Goal: Information Seeking & Learning: Learn about a topic

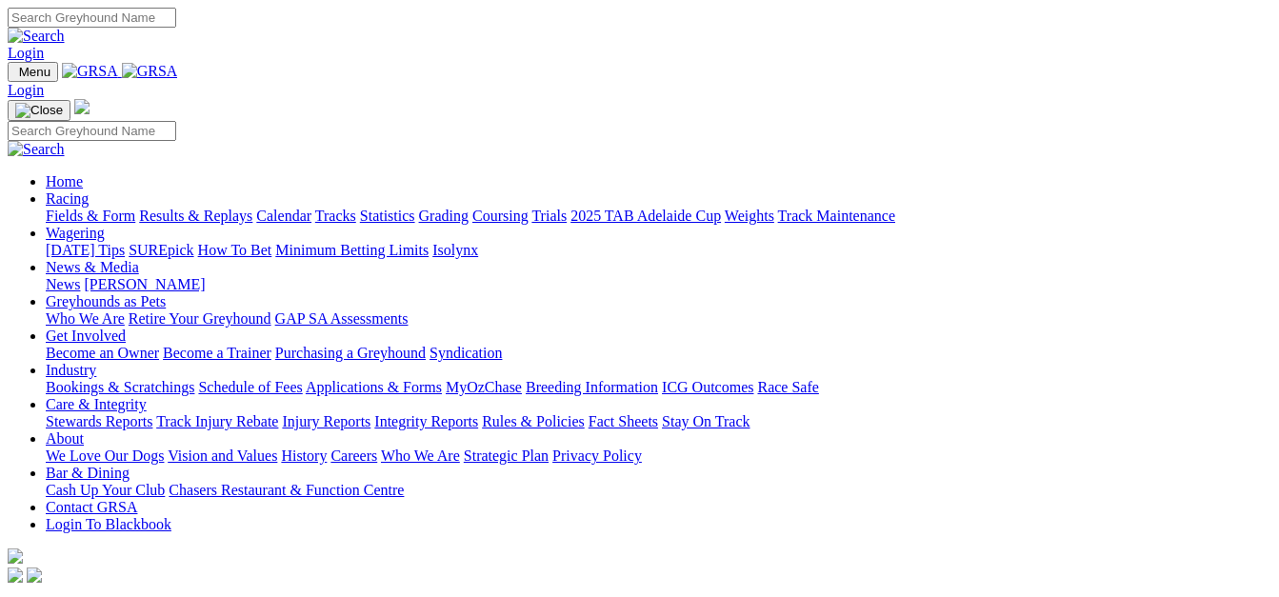
click at [59, 208] on link "Fields & Form" at bounding box center [91, 216] width 90 height 16
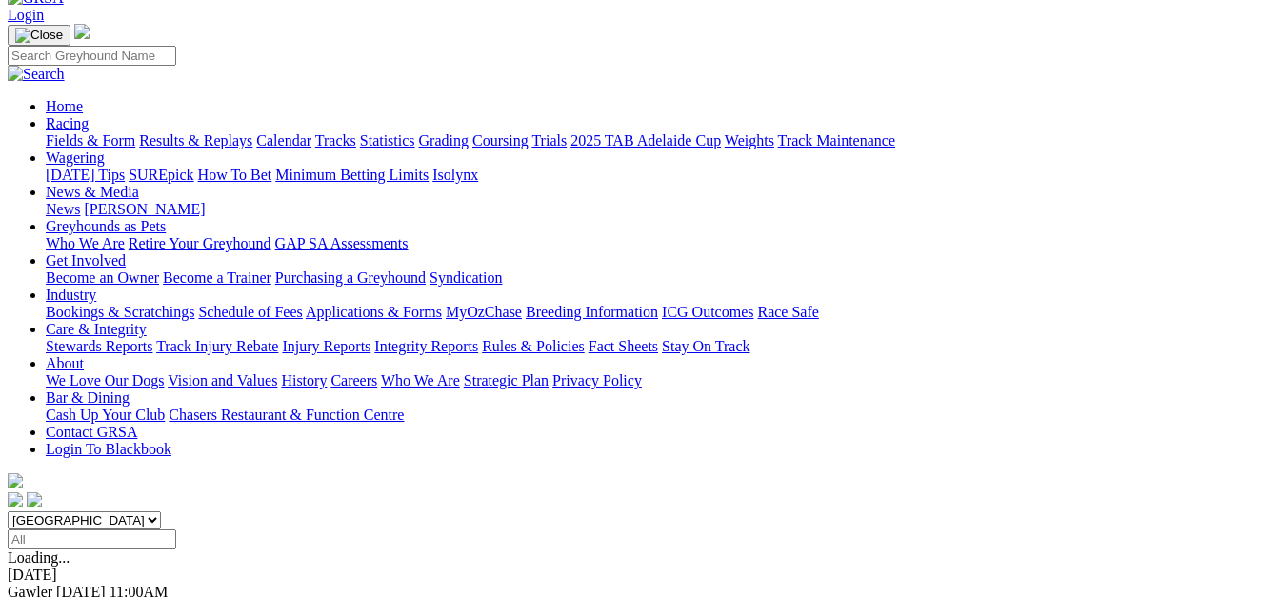
scroll to position [143, 0]
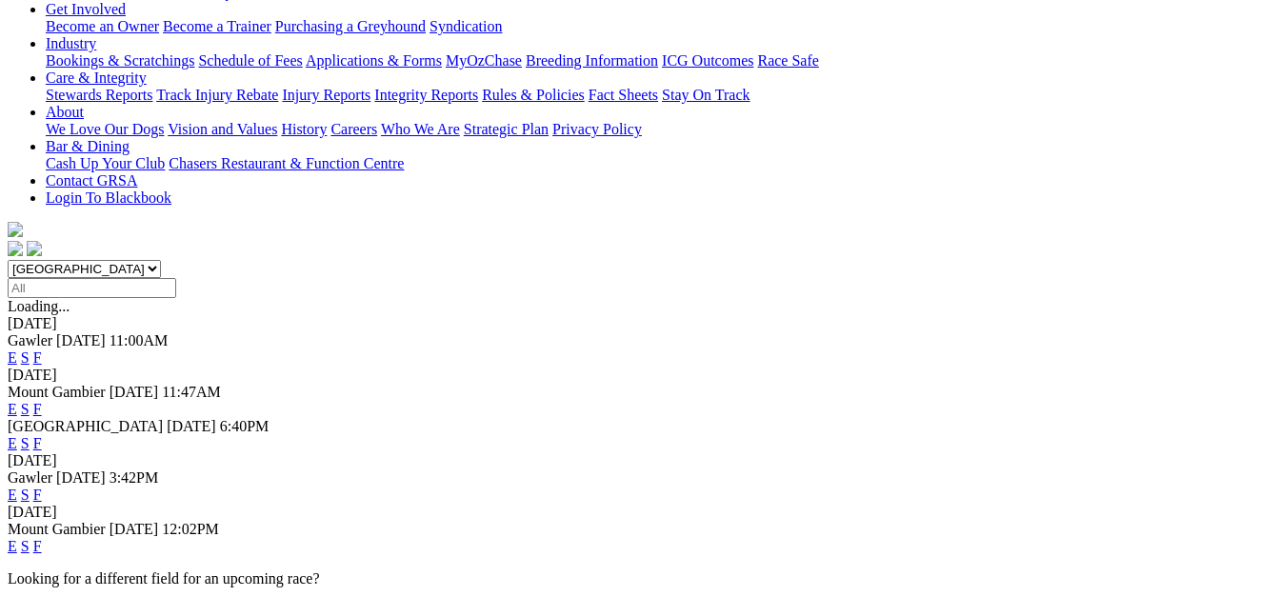
scroll to position [429, 0]
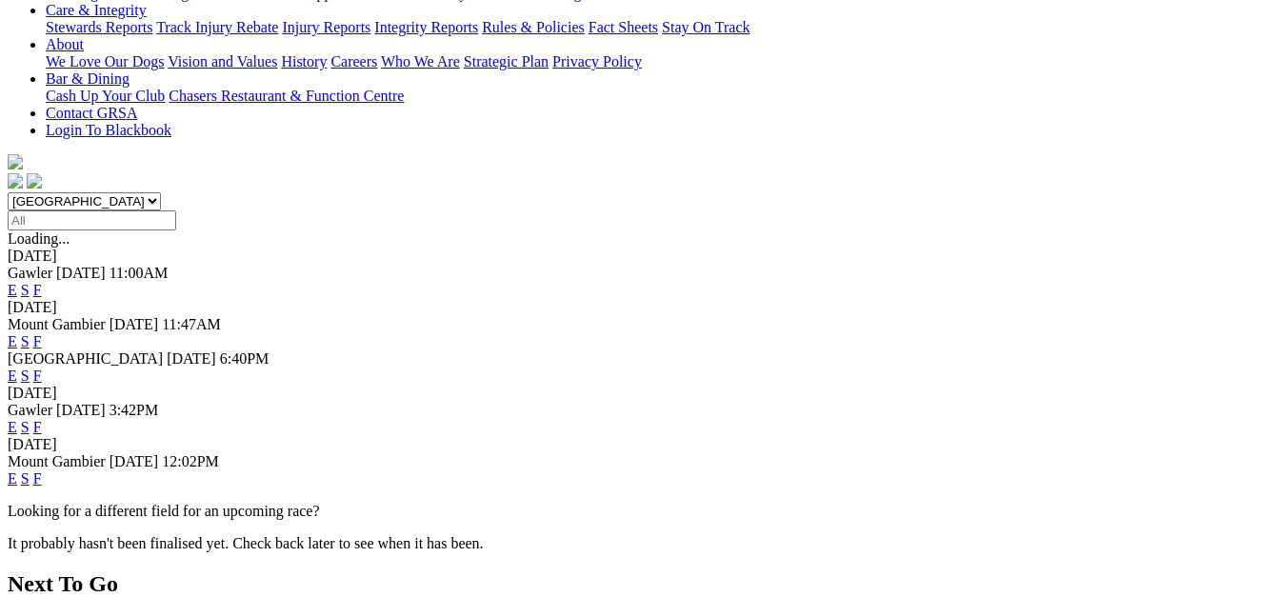
click at [42, 470] on link "F" at bounding box center [37, 478] width 9 height 16
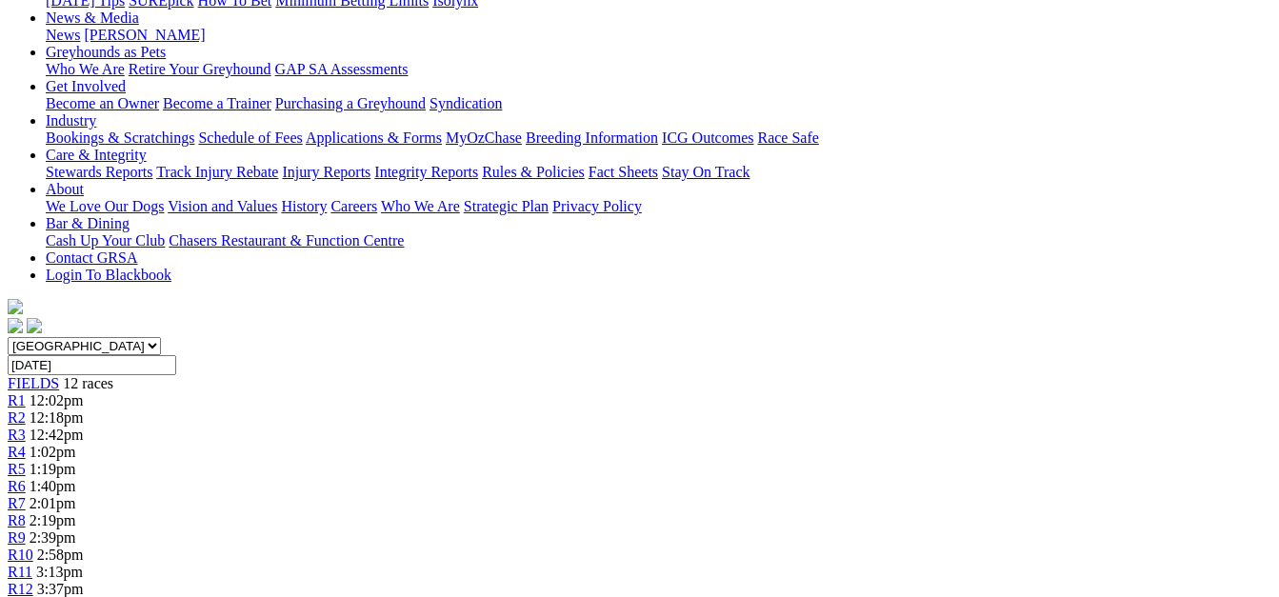
scroll to position [286, 0]
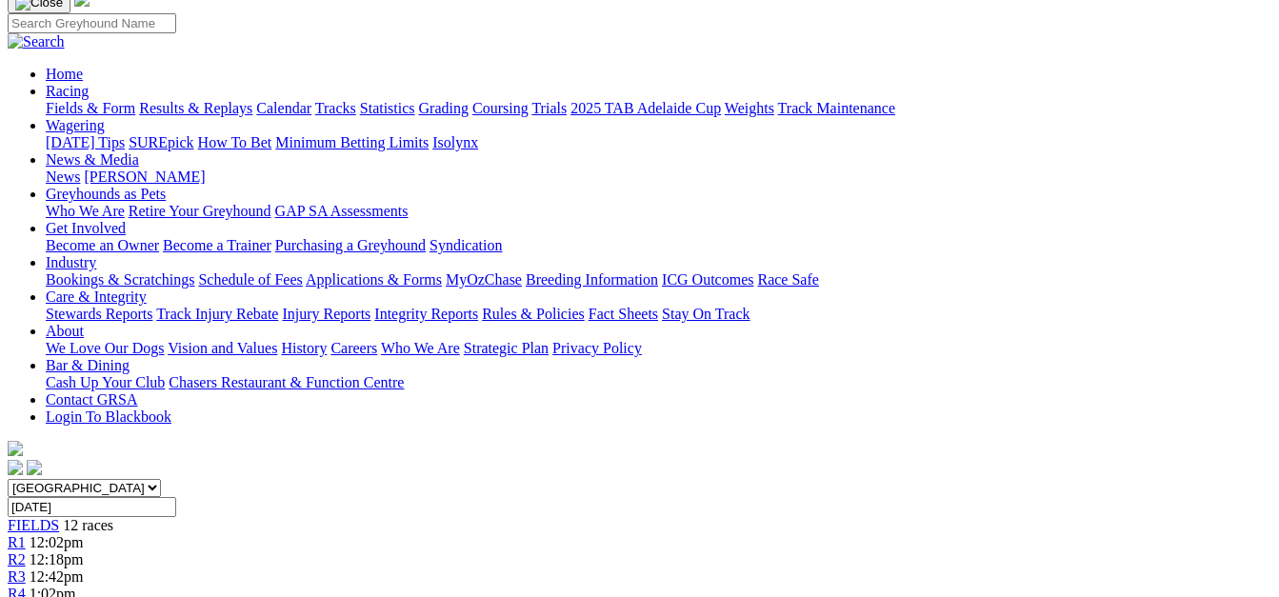
scroll to position [143, 0]
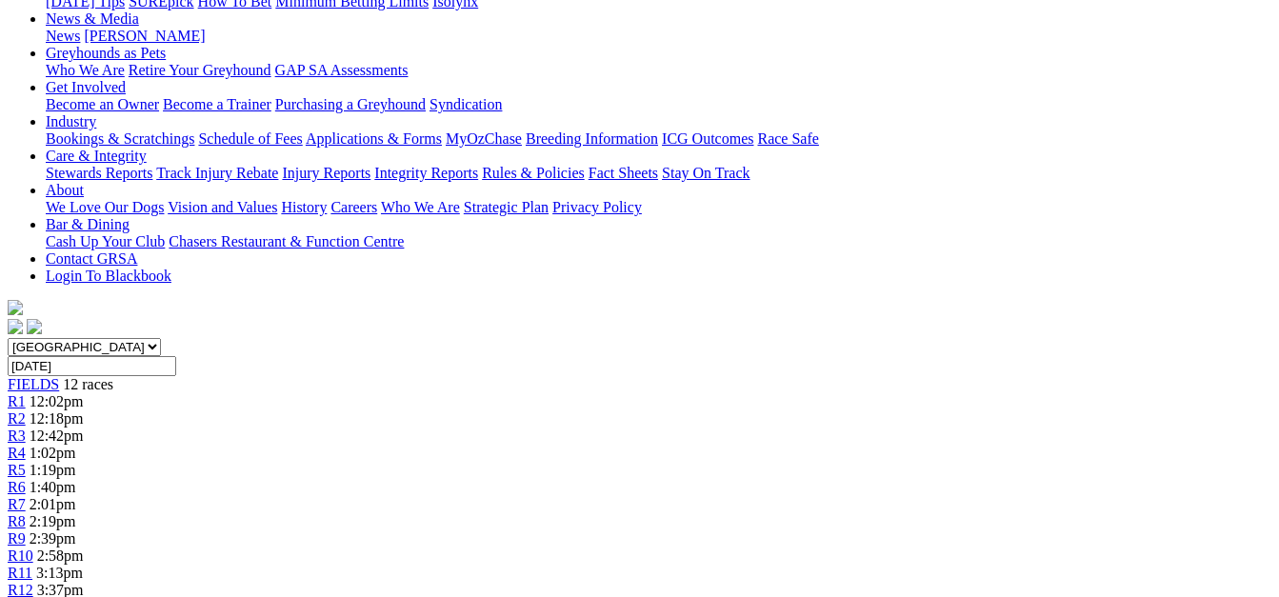
scroll to position [286, 0]
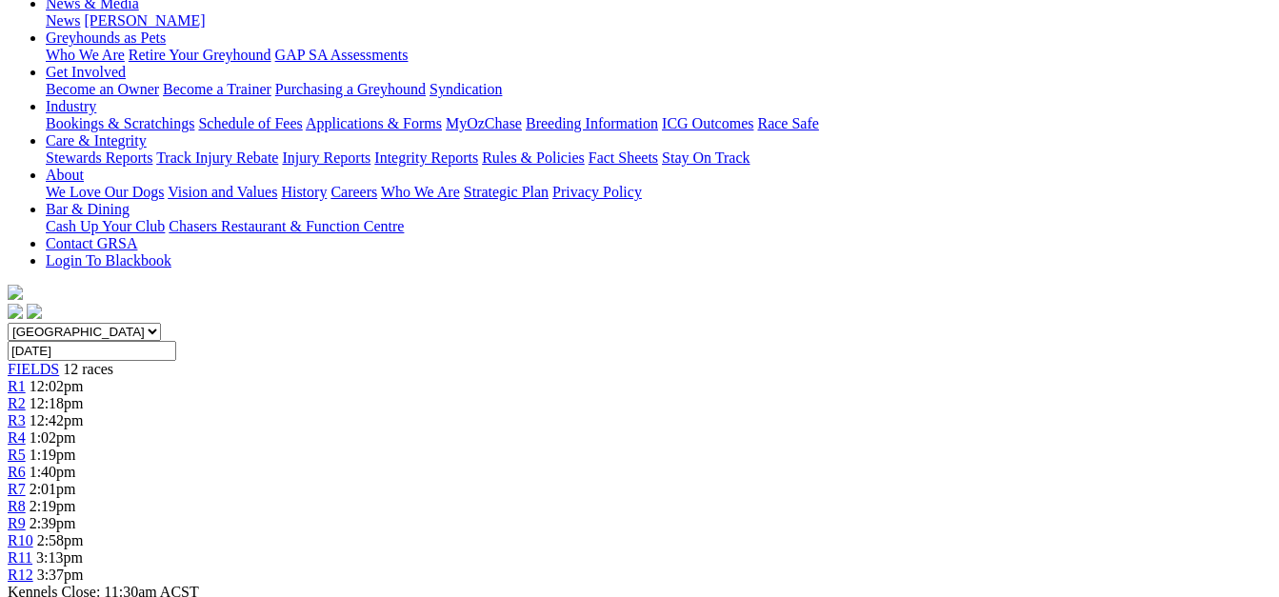
scroll to position [309, 0]
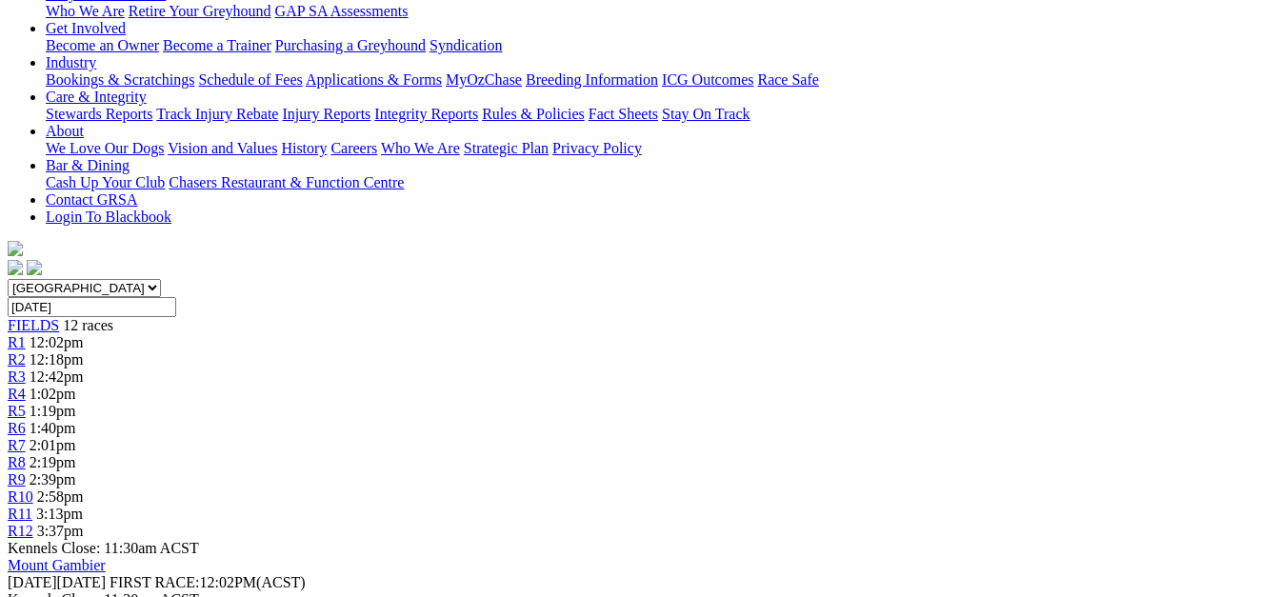
scroll to position [357, 0]
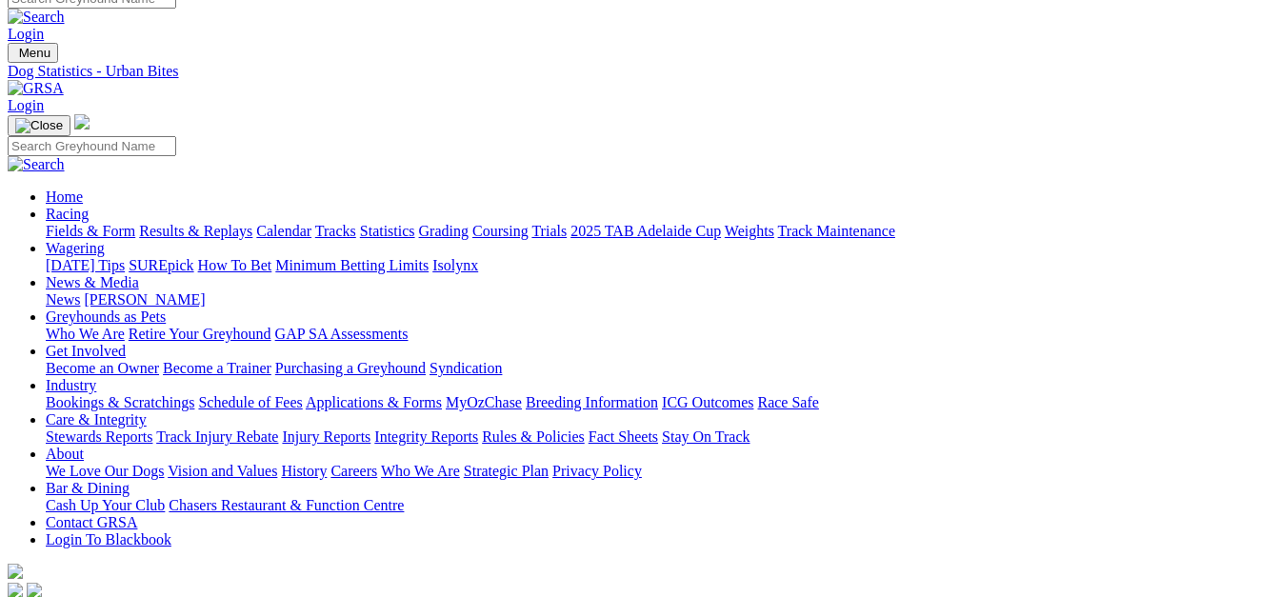
scroll to position [24, 0]
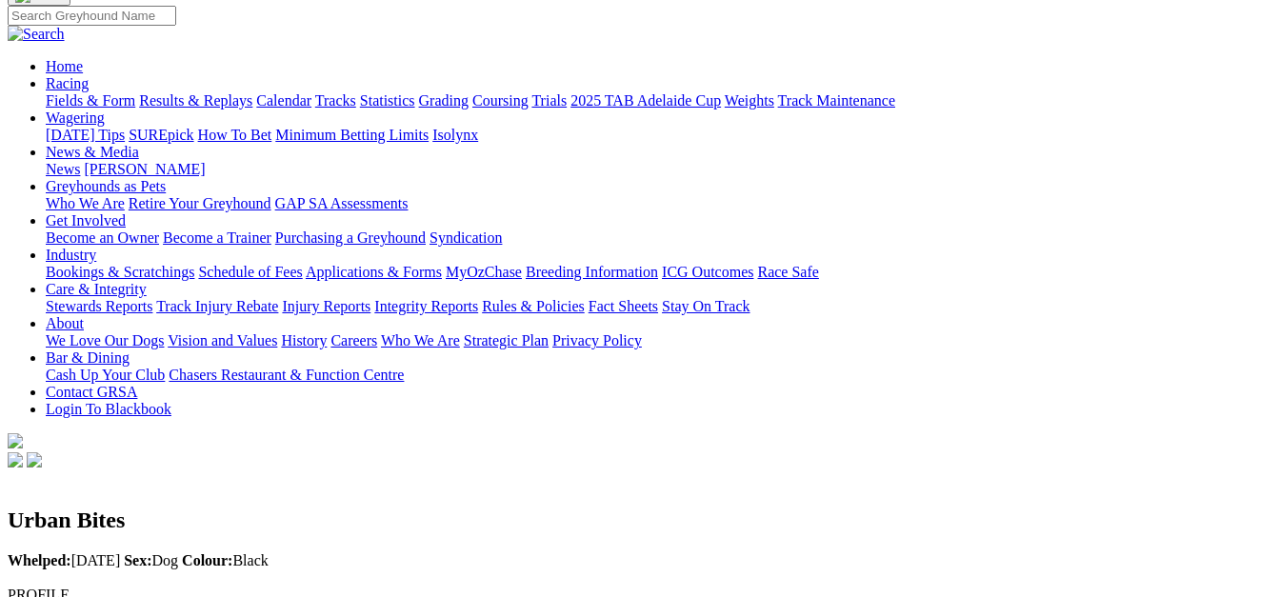
scroll to position [0, 0]
